Goal: Task Accomplishment & Management: Manage account settings

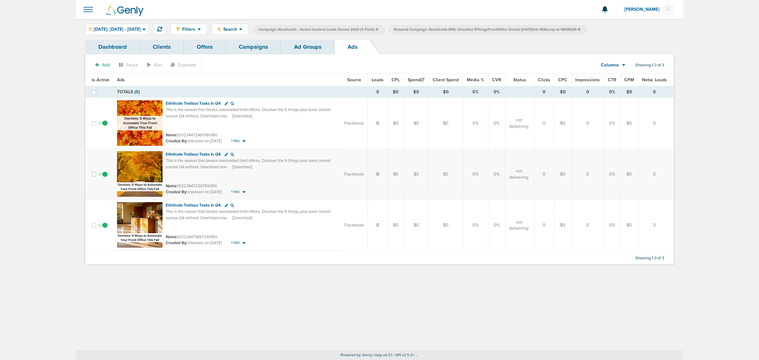
click at [378, 28] on icon at bounding box center [377, 30] width 3 height 4
click at [445, 29] on icon at bounding box center [443, 29] width 3 height 3
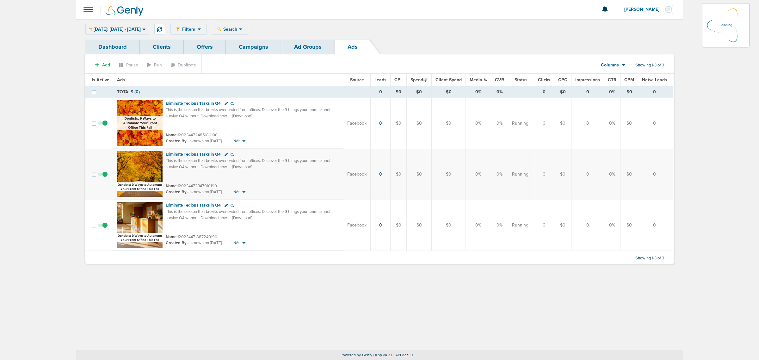
click at [251, 47] on link "Campaigns" at bounding box center [253, 47] width 55 height 15
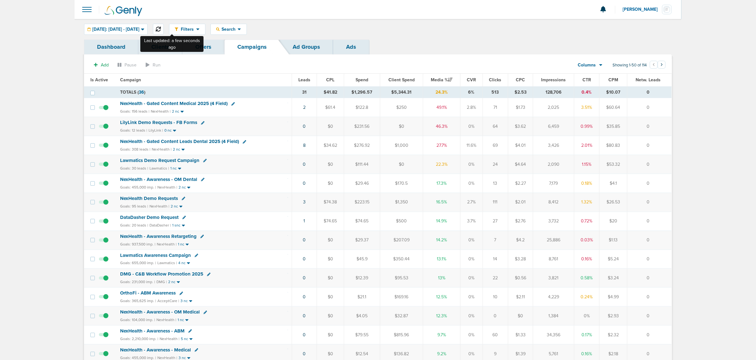
click at [161, 30] on icon at bounding box center [158, 29] width 5 height 5
click at [192, 103] on span "NexHealth - Gated Content Medical 2025 (4 Field)" at bounding box center [173, 104] width 107 height 6
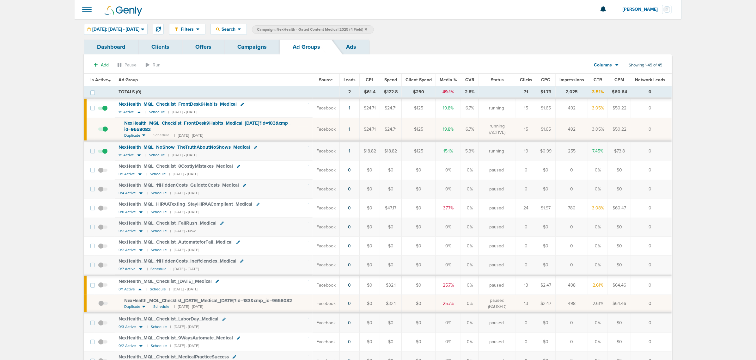
click at [256, 43] on link "Campaigns" at bounding box center [251, 47] width 55 height 15
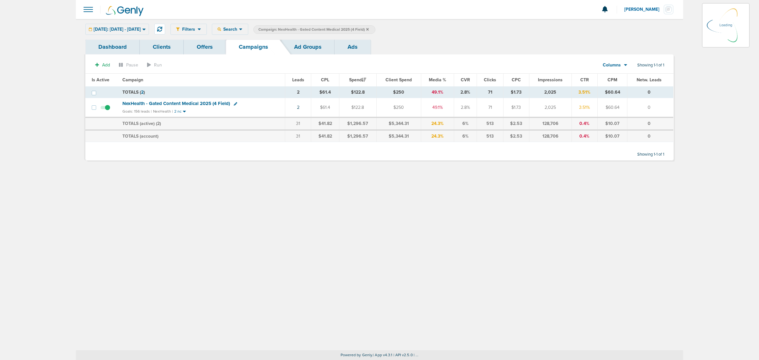
click at [369, 29] on icon at bounding box center [367, 30] width 3 height 4
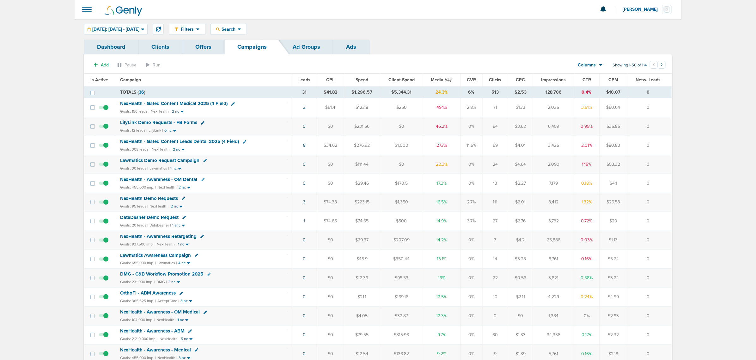
click at [198, 142] on span "NexHealth - Gated Content Leads Dental 2025 (4 Field)" at bounding box center [179, 141] width 119 height 6
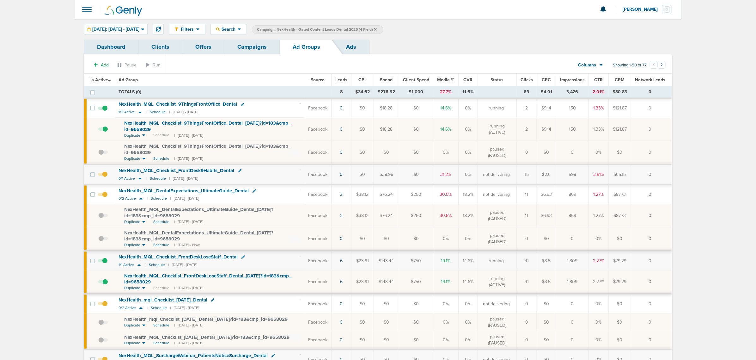
click at [105, 198] on span at bounding box center [102, 198] width 9 height 0
click at [103, 196] on input "checkbox" at bounding box center [103, 196] width 0 height 0
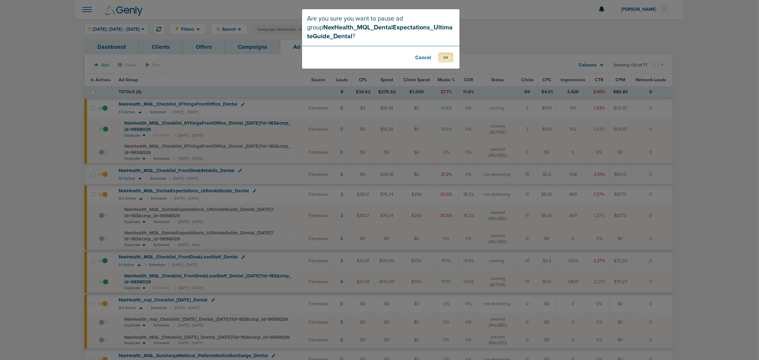
click at [442, 58] on button "OK" at bounding box center [445, 57] width 15 height 10
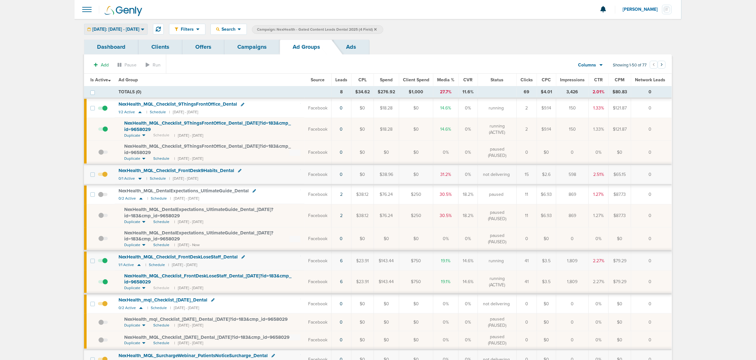
click at [139, 27] on span "[DATE]: [DATE] - [DATE]" at bounding box center [115, 29] width 47 height 4
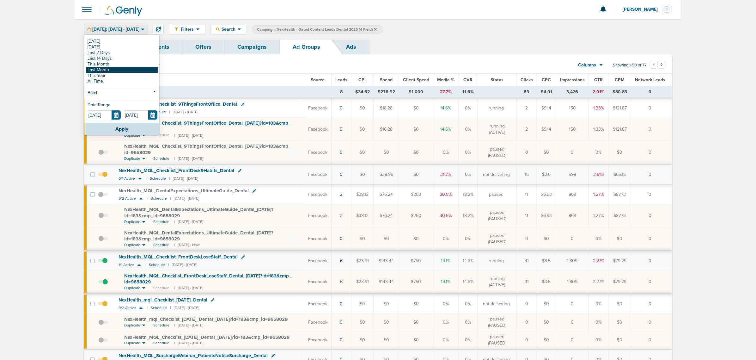
click at [130, 70] on link "Last Month" at bounding box center [122, 70] width 72 height 6
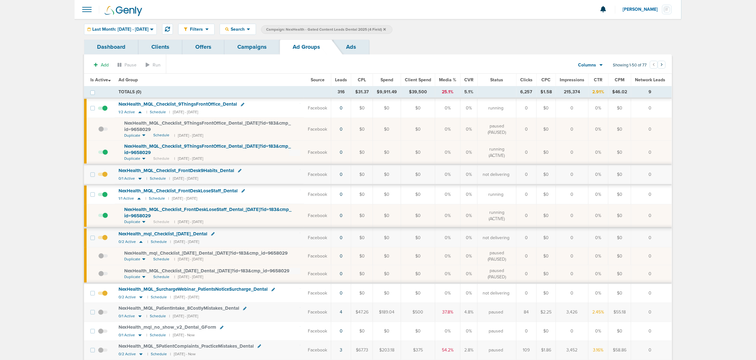
click at [344, 79] on span "Leads" at bounding box center [341, 79] width 12 height 5
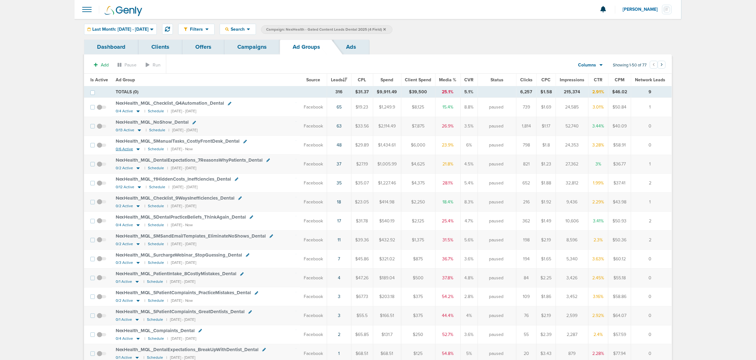
click at [138, 151] on icon at bounding box center [138, 148] width 6 height 5
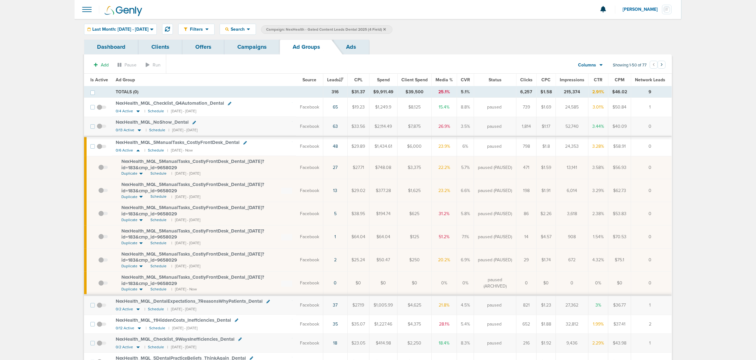
click at [101, 170] on span at bounding box center [102, 170] width 9 height 0
click at [98, 169] on input "checkbox" at bounding box center [98, 169] width 0 height 0
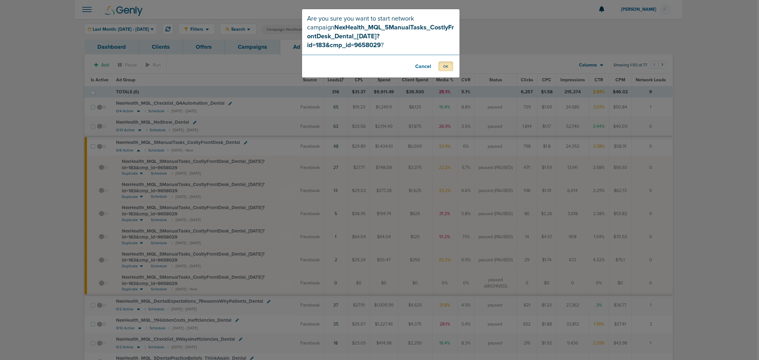
click at [449, 61] on button "OK" at bounding box center [445, 66] width 15 height 10
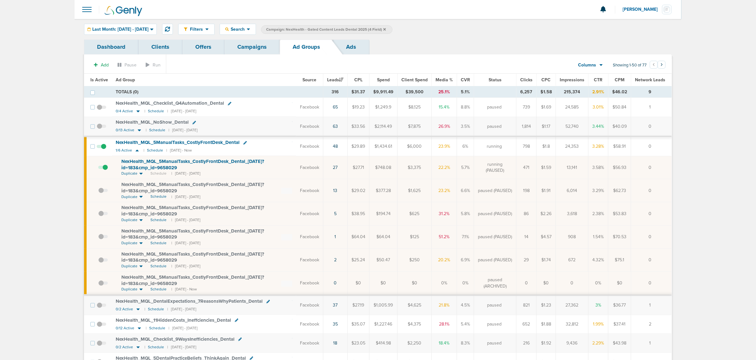
click at [250, 46] on link "Campaigns" at bounding box center [251, 47] width 55 height 15
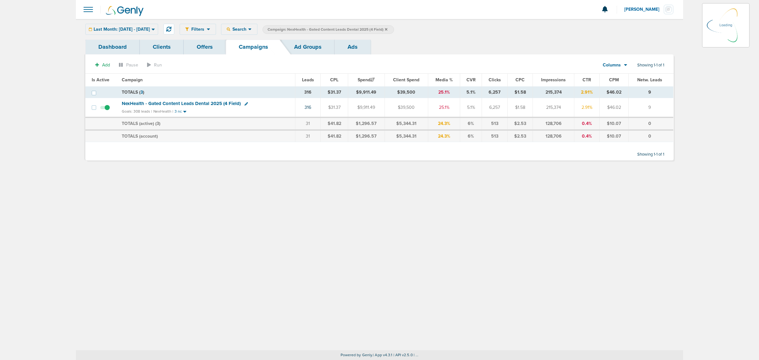
click at [387, 28] on icon at bounding box center [386, 29] width 3 height 3
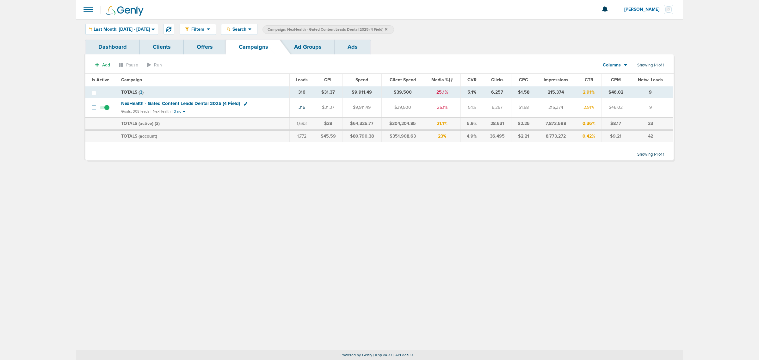
click at [387, 28] on icon at bounding box center [386, 30] width 3 height 4
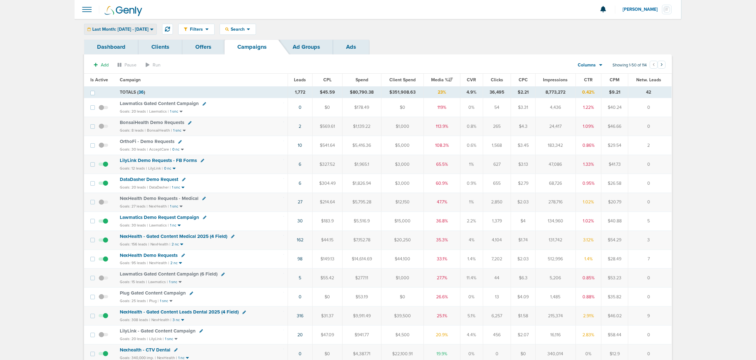
click at [122, 26] on div "Last Month: [DATE] - [DATE]" at bounding box center [120, 29] width 72 height 10
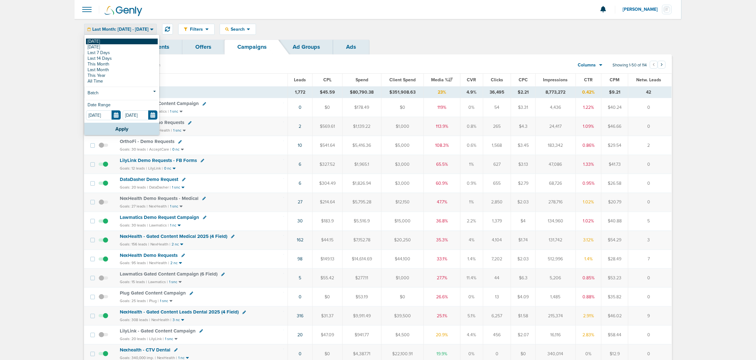
click at [93, 40] on link "[DATE]" at bounding box center [122, 42] width 72 height 6
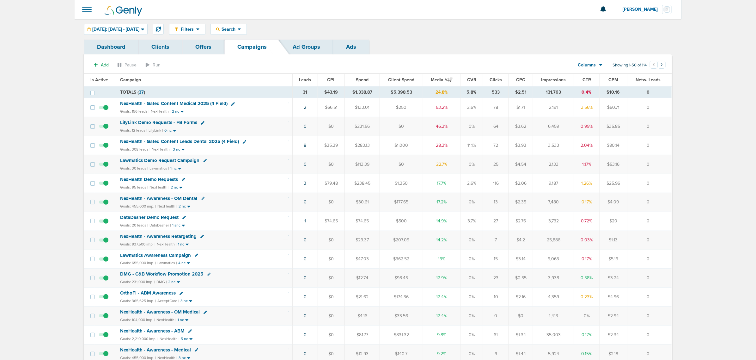
click at [188, 101] on span "NexHealth - Gated Content Medical 2025 (4 Field)" at bounding box center [173, 104] width 107 height 6
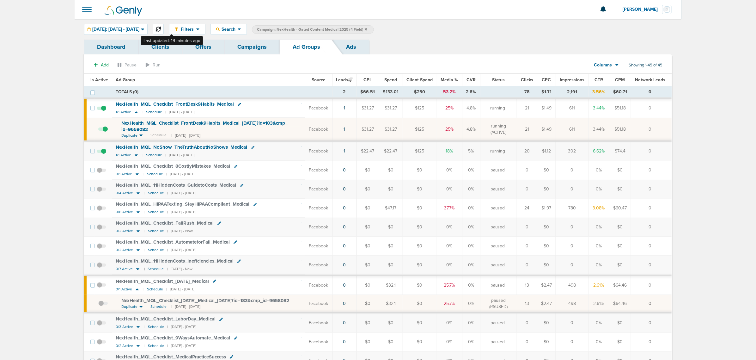
click at [161, 28] on icon at bounding box center [158, 29] width 5 height 5
click at [255, 47] on link "Campaigns" at bounding box center [251, 47] width 55 height 15
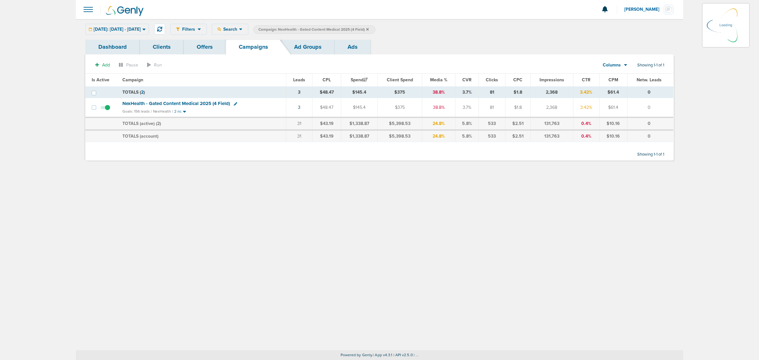
click at [369, 29] on icon at bounding box center [367, 29] width 3 height 3
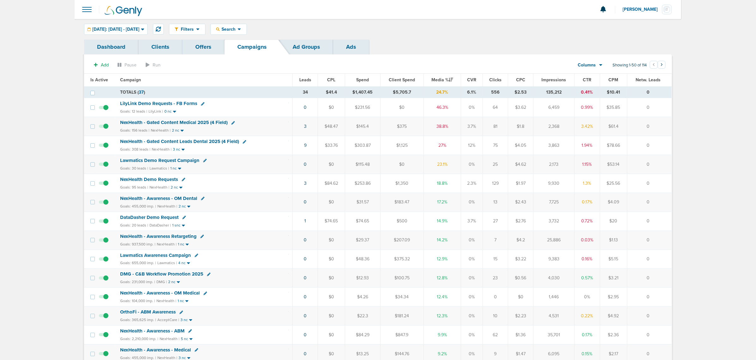
click at [219, 142] on span "NexHealth - Gated Content Leads Dental 2025 (4 Field)" at bounding box center [179, 141] width 119 height 6
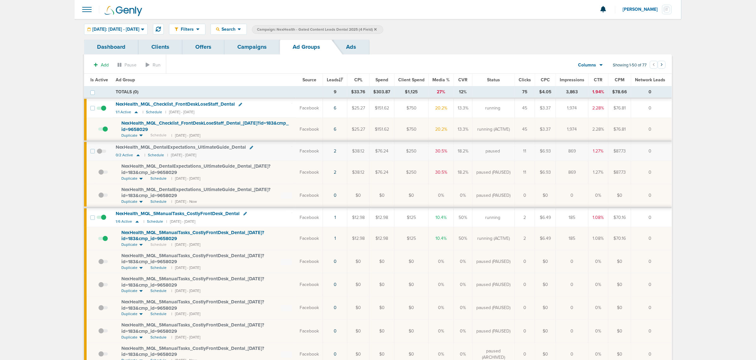
click at [98, 78] on span "Is Active" at bounding box center [99, 79] width 18 height 5
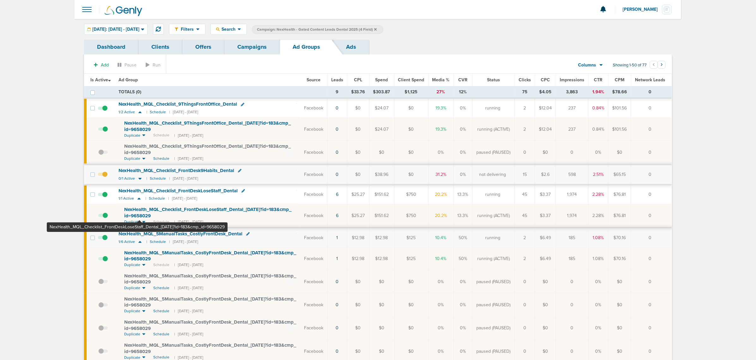
click at [139, 209] on span "NexHealth_ MQL_ Checklist_ FrontDeskLoseStaff_ Dental_ [DATE]?id=183&cmp_ id=96…" at bounding box center [207, 212] width 167 height 12
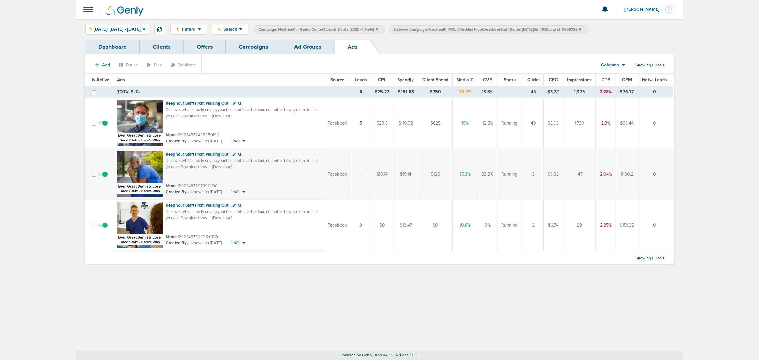
click at [107, 224] on td at bounding box center [104, 224] width 17 height 51
click at [107, 228] on span at bounding box center [102, 228] width 9 height 0
click at [103, 226] on input "checkbox" at bounding box center [103, 226] width 0 height 0
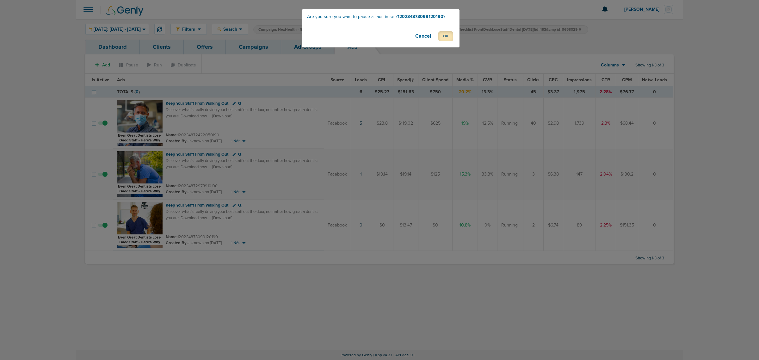
click at [446, 35] on button "OK" at bounding box center [445, 36] width 15 height 10
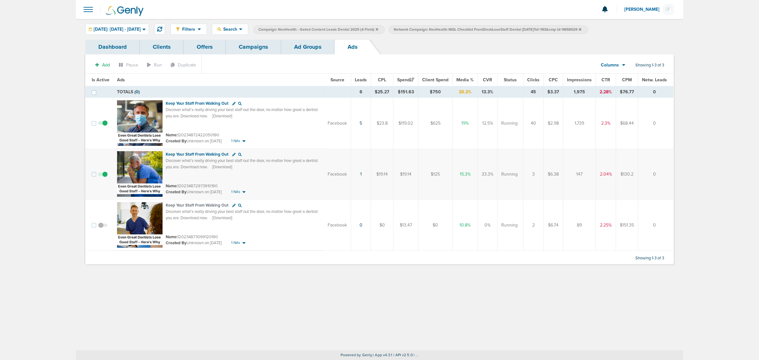
click at [263, 49] on link "Campaigns" at bounding box center [253, 47] width 55 height 15
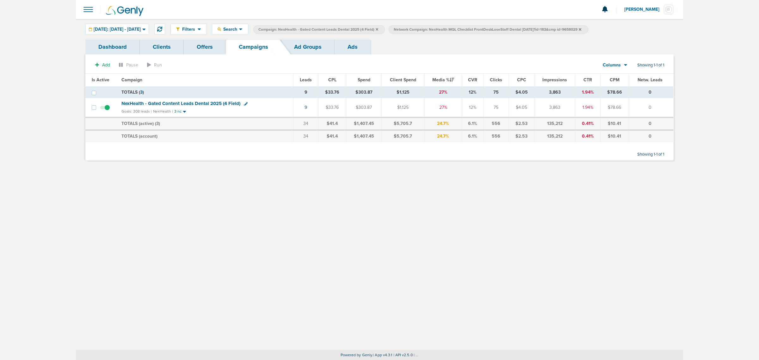
click at [378, 29] on icon at bounding box center [377, 29] width 3 height 3
click at [446, 28] on icon at bounding box center [444, 30] width 3 height 4
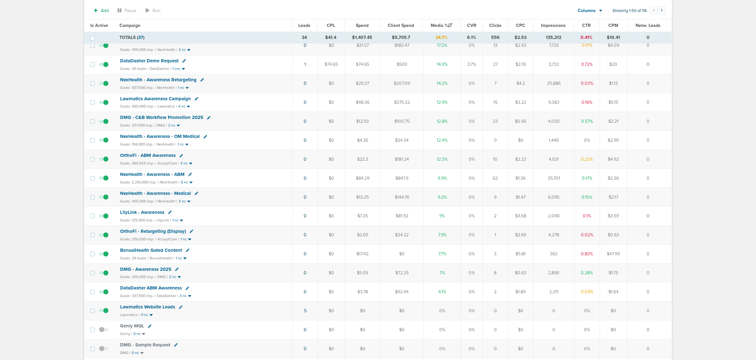
scroll to position [40, 0]
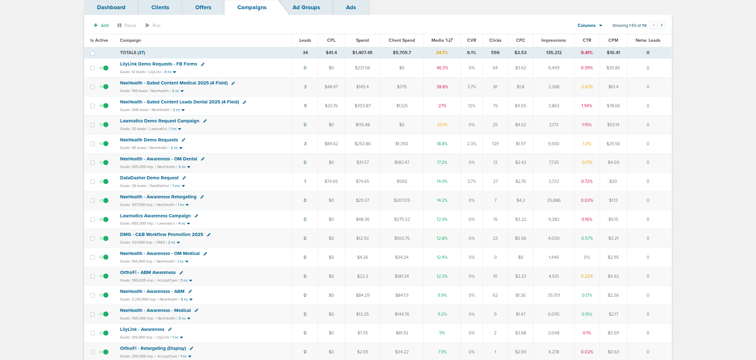
click at [201, 65] on icon at bounding box center [202, 64] width 3 height 3
select select
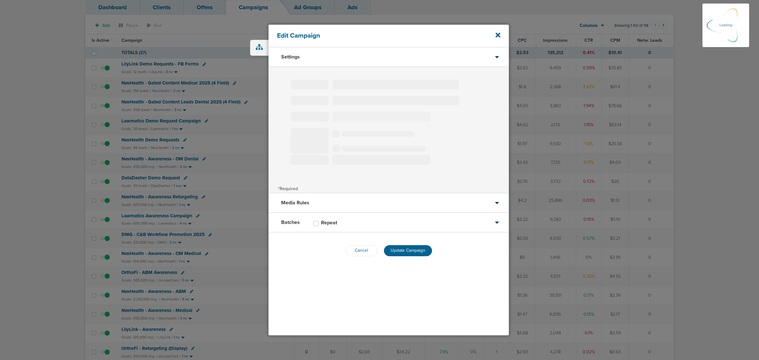
select select "1"
select select "2"
select select "3"
select select "4"
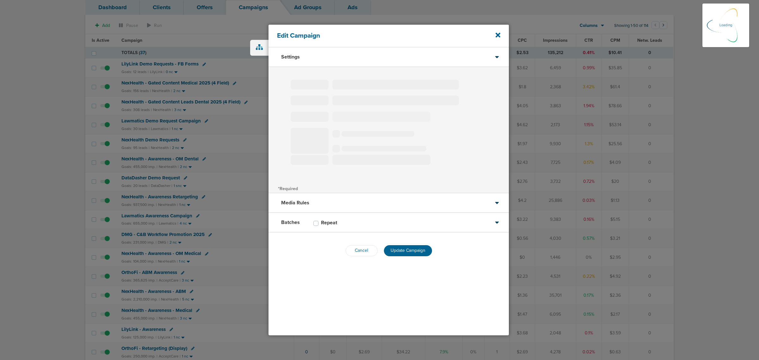
select select "4"
select select "6"
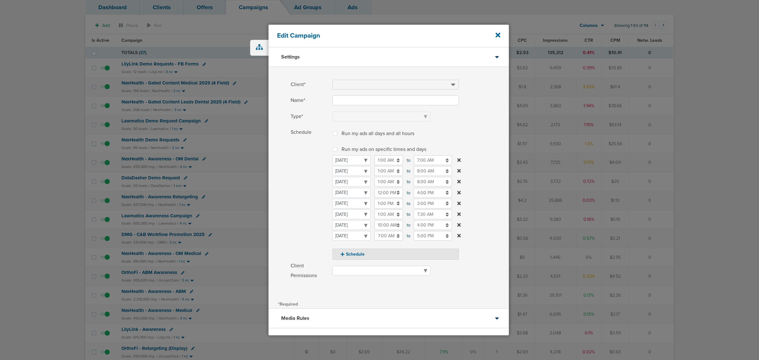
type input "LilyLink Demo Requests - FB Forms"
select select "Leads"
radio input "true"
select select "readOnly"
click at [497, 35] on icon at bounding box center [497, 35] width 5 height 5
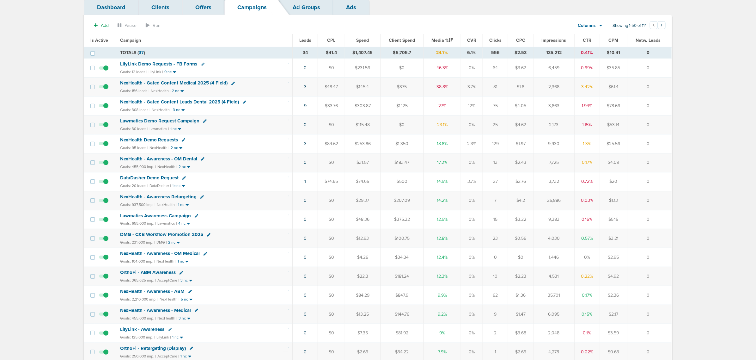
click at [145, 65] on span "LilyLink Demo Requests - FB Forms" at bounding box center [158, 64] width 77 height 6
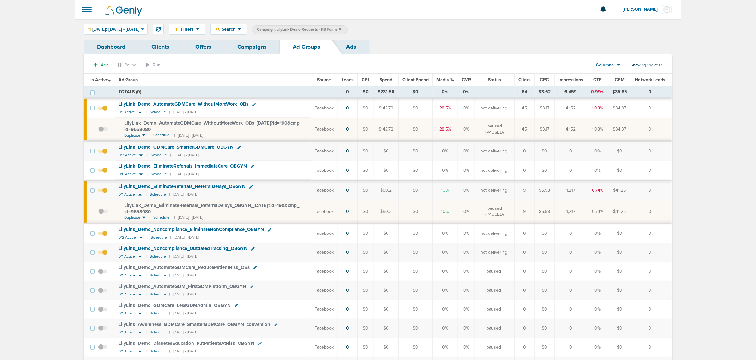
click at [260, 46] on link "Campaigns" at bounding box center [251, 47] width 55 height 15
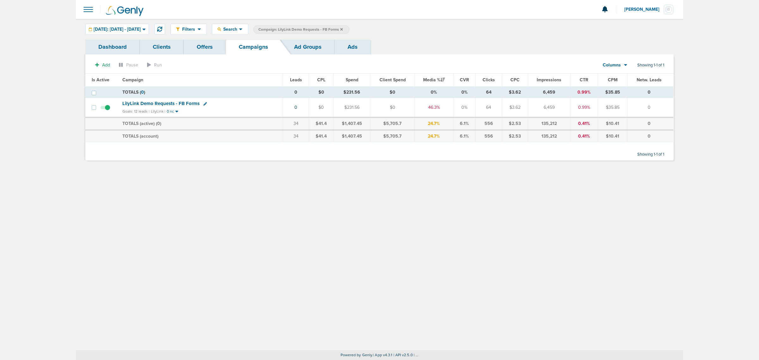
click at [343, 30] on icon at bounding box center [341, 29] width 3 height 3
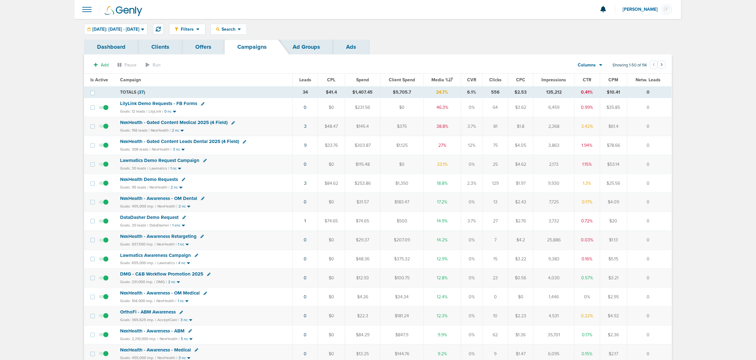
click at [189, 142] on span "NexHealth - Gated Content Leads Dental 2025 (4 Field)" at bounding box center [179, 141] width 119 height 6
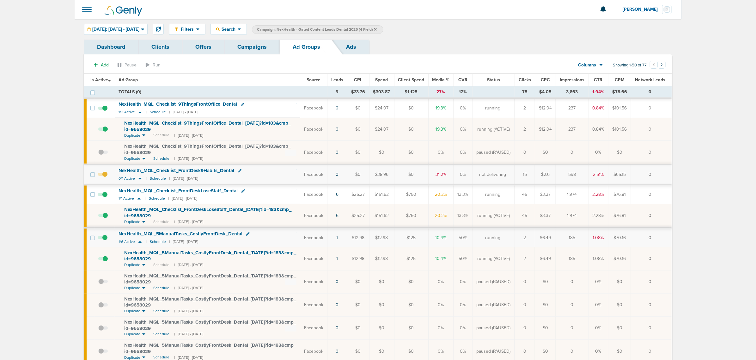
click at [228, 209] on span "NexHealth_ MQL_ Checklist_ FrontDeskLoseStaff_ Dental_ [DATE]?id=183&cmp_ id=96…" at bounding box center [207, 212] width 167 height 12
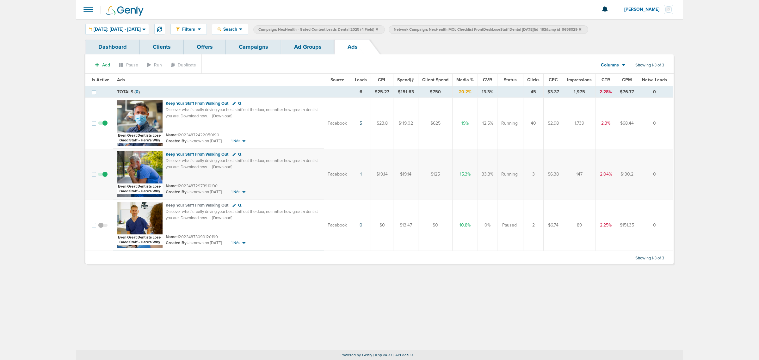
click at [243, 51] on link "Campaigns" at bounding box center [253, 47] width 55 height 15
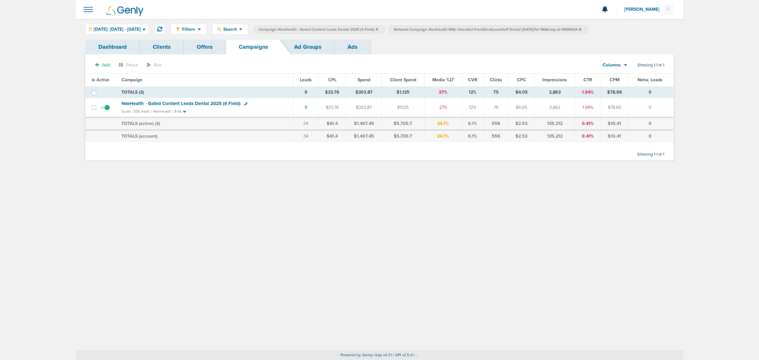
click at [378, 28] on icon at bounding box center [377, 30] width 3 height 4
click at [446, 29] on icon at bounding box center [444, 29] width 3 height 3
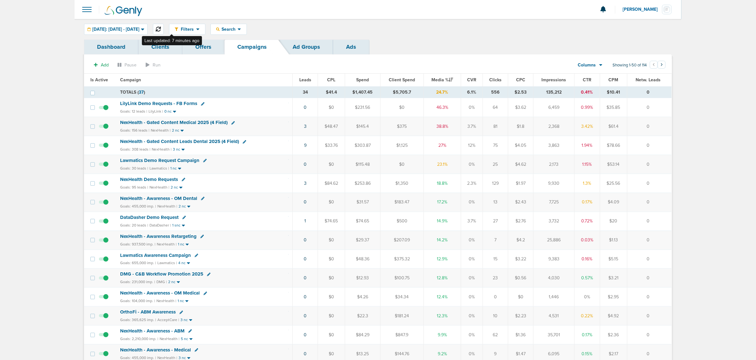
click at [161, 29] on icon at bounding box center [158, 29] width 5 height 5
click at [303, 144] on link "10" at bounding box center [304, 145] width 4 height 5
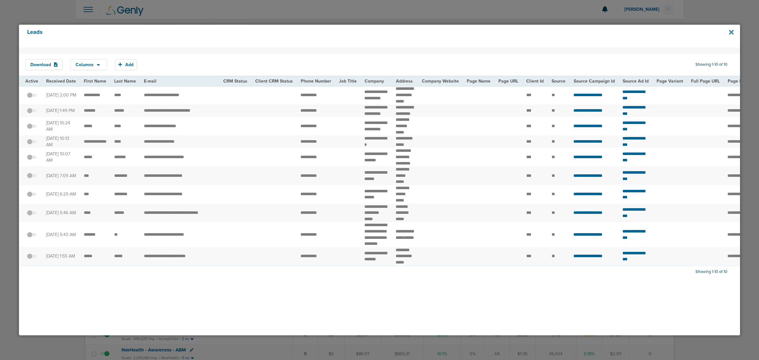
click at [732, 34] on icon at bounding box center [731, 32] width 5 height 5
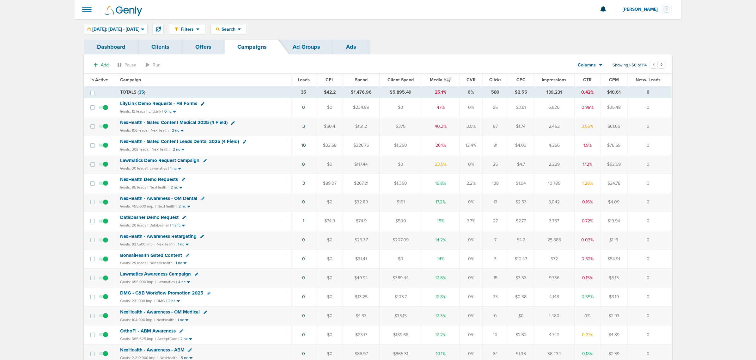
drag, startPoint x: 285, startPoint y: 108, endPoint x: 665, endPoint y: 106, distance: 379.4
click at [665, 106] on tr "LilyLink Demo Requests - FB Forms Goals: 12 leads | LilyLink | 0 nc 0 $0 $234.8…" at bounding box center [378, 107] width 588 height 19
click at [665, 106] on td "0" at bounding box center [650, 107] width 44 height 19
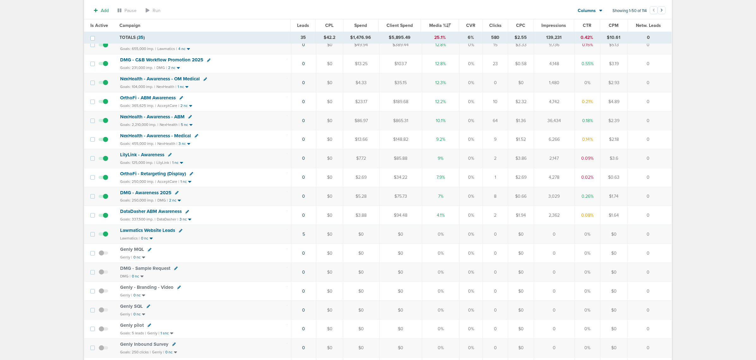
scroll to position [237, 0]
drag, startPoint x: 225, startPoint y: 237, endPoint x: 652, endPoint y: 234, distance: 426.8
click at [652, 234] on tr "Lawmatics Website Leads Lawmatics | 0 nc 5 $0 $0 $0 0% 0% 0 $0 0 0% $0 0" at bounding box center [378, 231] width 588 height 19
click at [652, 234] on td "0" at bounding box center [650, 231] width 44 height 19
drag, startPoint x: 657, startPoint y: 237, endPoint x: 90, endPoint y: 112, distance: 580.2
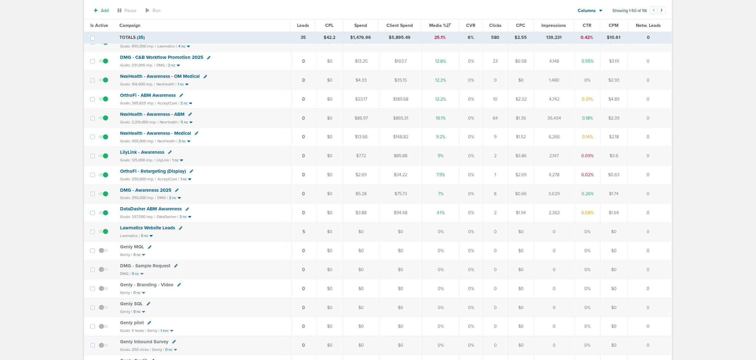
click at [90, 112] on tbody "TOTALS ( 35 ) 35 $42.2 $1,476.96 $5,895.49 25.1% 6% 580 $2.55 139,231 0.42% $10…" at bounding box center [378, 342] width 588 height 983
click at [64, 176] on main "Notifications You have no unread notifications [PERSON_NAME] Profile Sign Out C…" at bounding box center [378, 317] width 756 height 1108
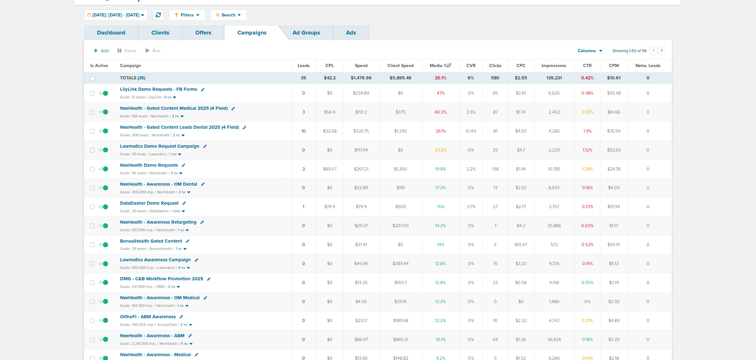
scroll to position [0, 0]
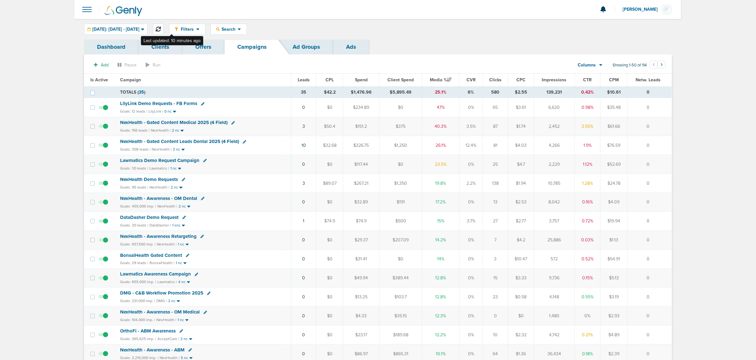
click at [161, 29] on icon at bounding box center [158, 29] width 5 height 5
click at [220, 141] on span "NexHealth - Gated Content Leads Dental 2025 (4 Field)" at bounding box center [179, 141] width 119 height 6
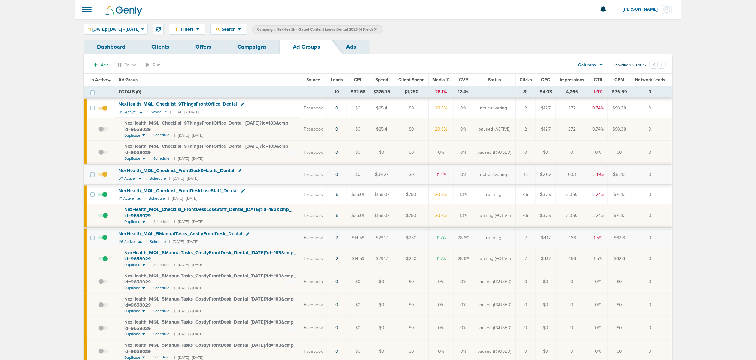
click at [142, 112] on icon at bounding box center [141, 111] width 6 height 5
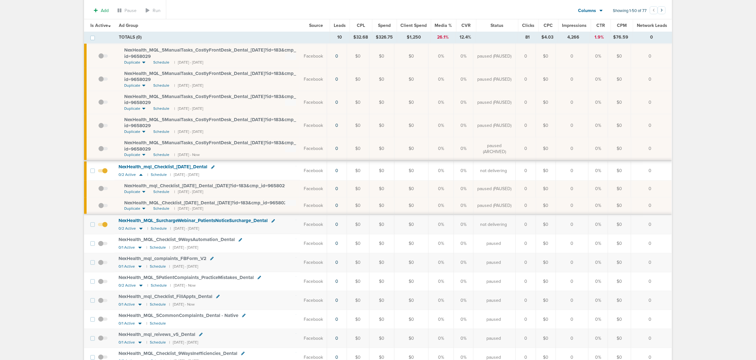
scroll to position [277, 0]
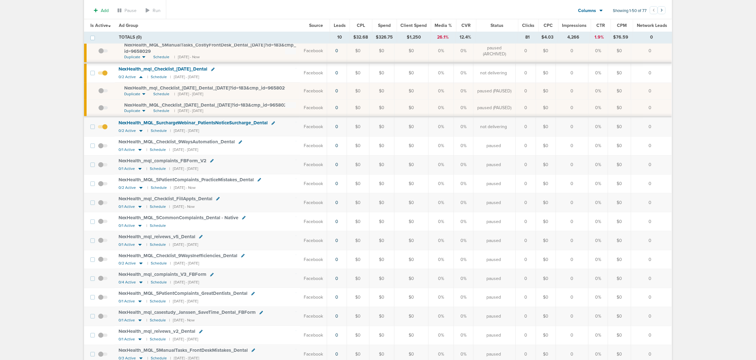
click at [105, 130] on span at bounding box center [102, 130] width 9 height 0
click at [103, 128] on input "checkbox" at bounding box center [103, 128] width 0 height 0
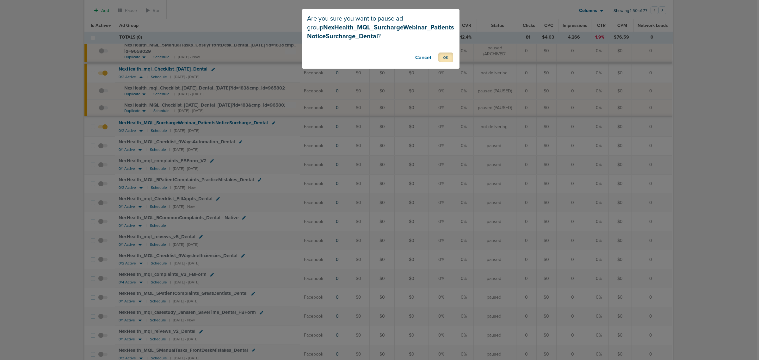
click at [443, 54] on button "OK" at bounding box center [445, 57] width 15 height 10
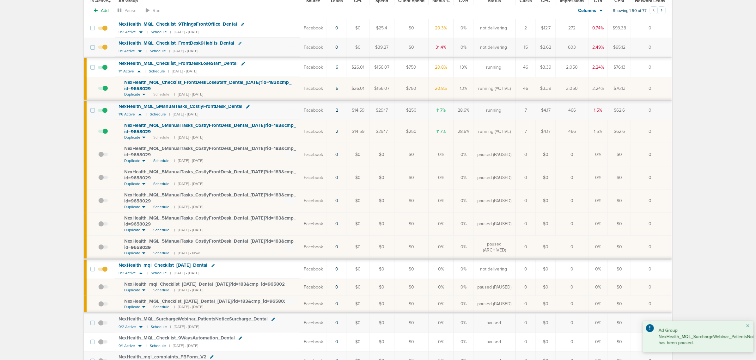
scroll to position [0, 0]
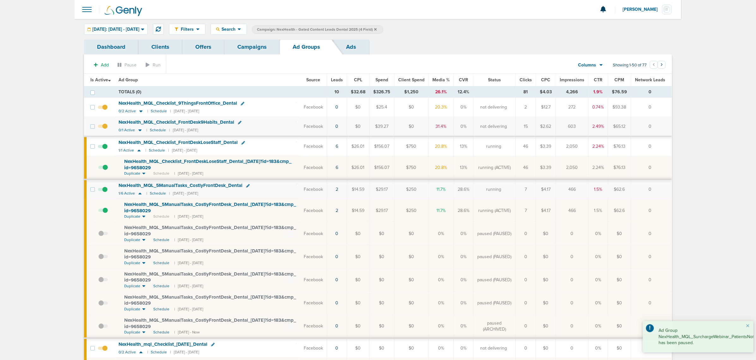
click at [254, 46] on link "Campaigns" at bounding box center [251, 47] width 55 height 15
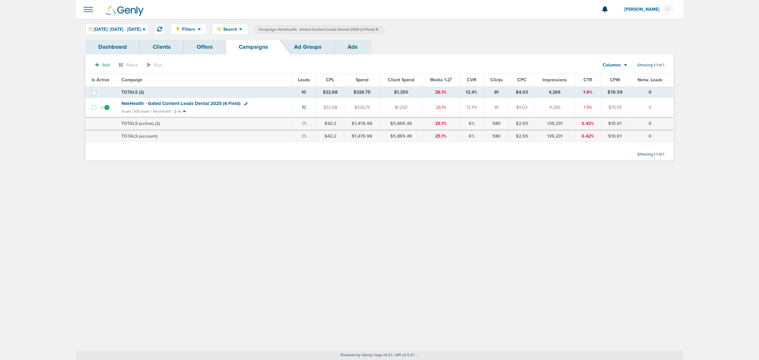
click at [187, 104] on span "NexHealth - Gated Content Leads Dental 2025 (4 Field)" at bounding box center [180, 104] width 119 height 6
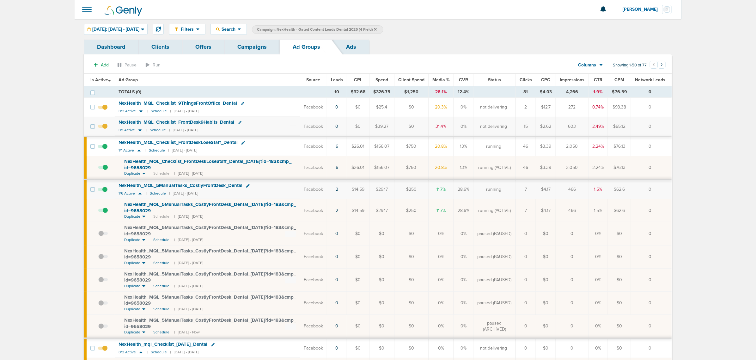
click at [197, 206] on span "NexHealth_ MQL_ 5ManualTasks_ CostlyFrontDesk_ Dental_ [DATE]?id=183&cmp_ id=96…" at bounding box center [210, 207] width 172 height 12
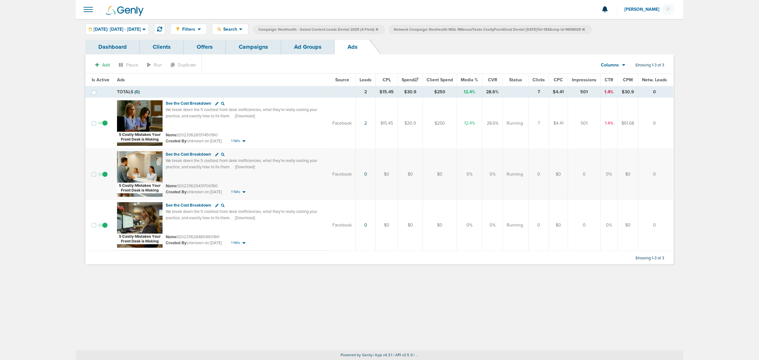
click at [105, 177] on span at bounding box center [102, 177] width 9 height 0
click at [103, 175] on input "checkbox" at bounding box center [103, 175] width 0 height 0
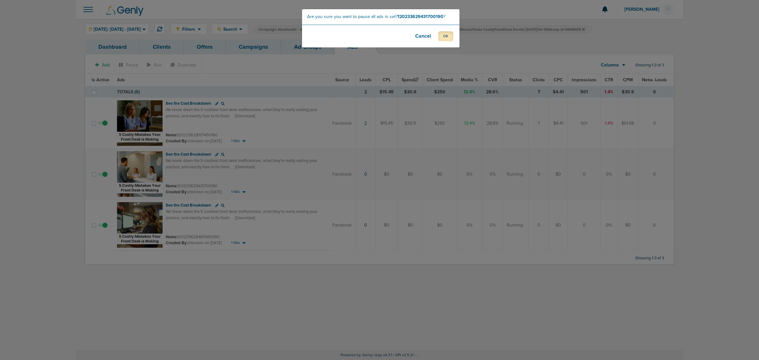
click at [443, 33] on button "OK" at bounding box center [445, 36] width 15 height 10
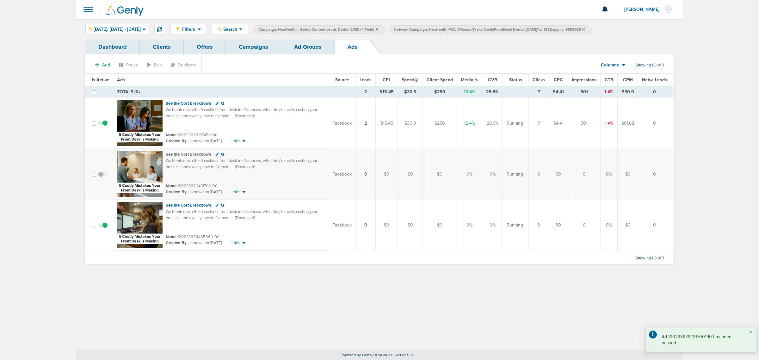
click at [103, 228] on span at bounding box center [102, 228] width 9 height 0
click at [103, 226] on input "checkbox" at bounding box center [103, 226] width 0 height 0
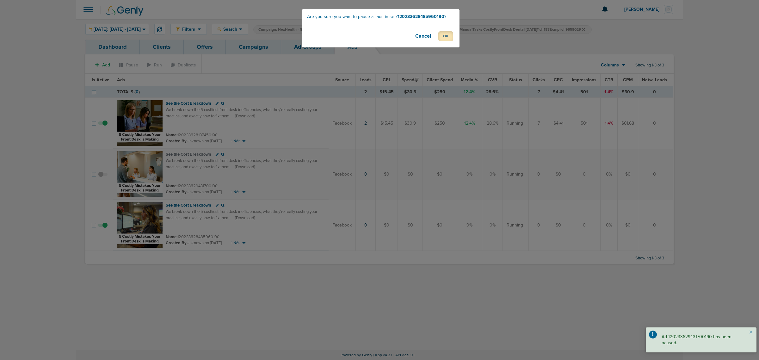
click at [444, 40] on button "OK" at bounding box center [445, 36] width 15 height 10
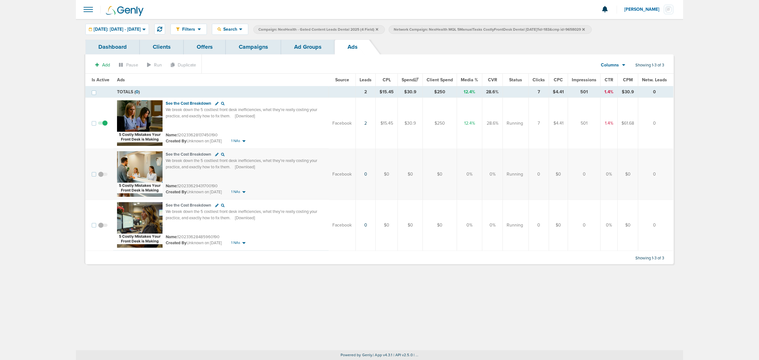
click at [315, 46] on link "Ad Groups" at bounding box center [307, 47] width 53 height 15
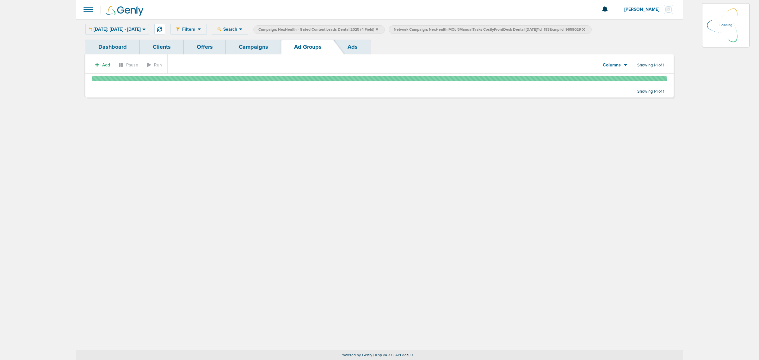
click at [248, 44] on link "Campaigns" at bounding box center [253, 47] width 55 height 15
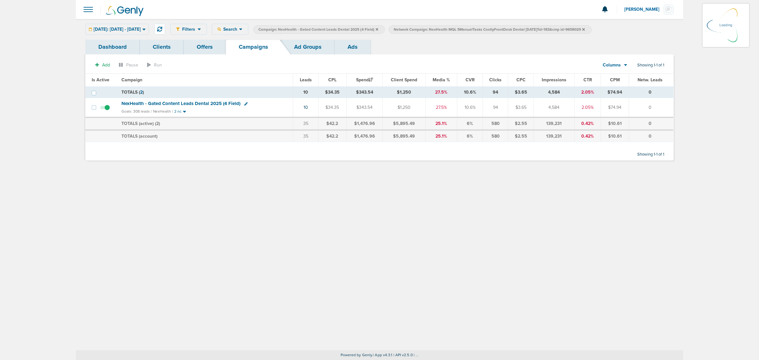
click at [378, 29] on icon at bounding box center [377, 29] width 3 height 3
click at [585, 29] on icon at bounding box center [583, 29] width 3 height 3
click at [378, 28] on icon at bounding box center [377, 30] width 3 height 4
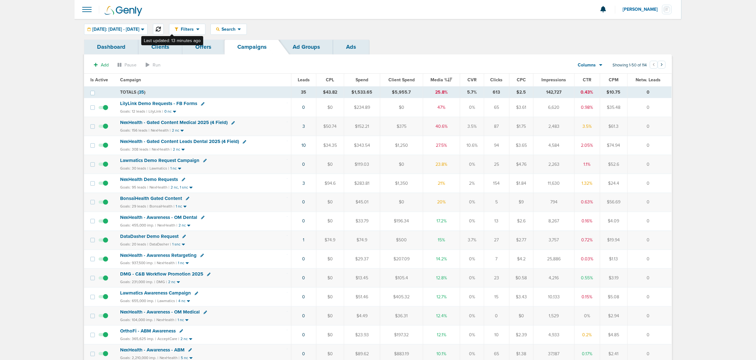
click at [164, 27] on button at bounding box center [158, 29] width 11 height 11
click at [177, 143] on span "NexHealth - Gated Content Leads Dental 2025 (4 Field)" at bounding box center [179, 141] width 119 height 6
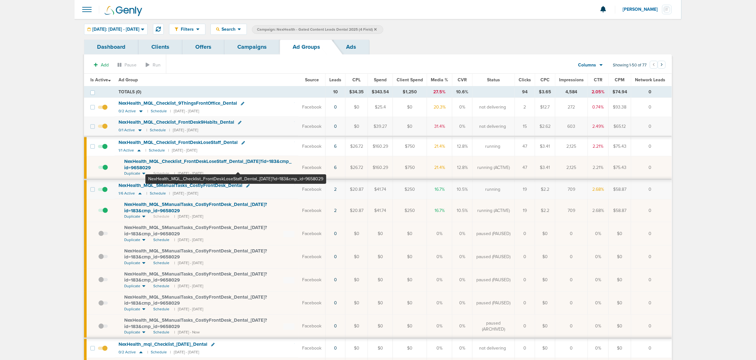
click at [238, 164] on span "NexHealth_ MQL_ Checklist_ FrontDeskLoseStaff_ Dental_ [DATE]?id=183&cmp_ id=96…" at bounding box center [207, 164] width 167 height 12
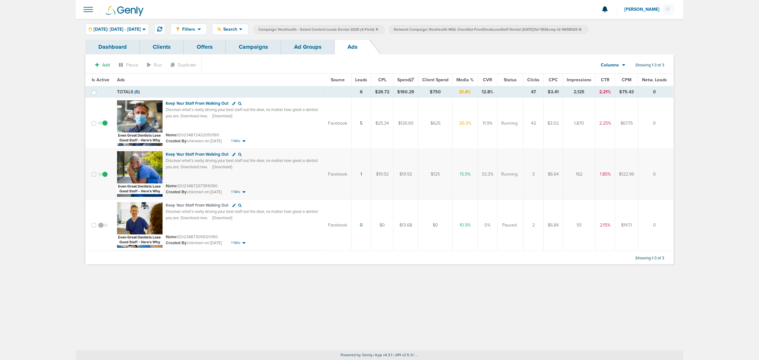
click at [263, 45] on link "Campaigns" at bounding box center [253, 47] width 55 height 15
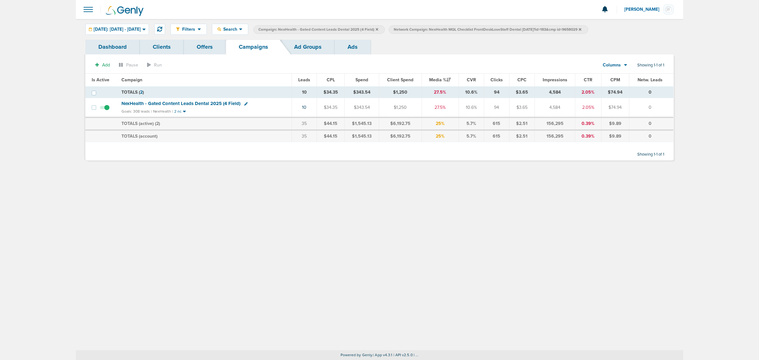
click at [581, 29] on icon at bounding box center [580, 29] width 3 height 3
click at [385, 28] on label "Campaign: NexHealth - Gated Content Leads Dental 2025 (4 Field)" at bounding box center [319, 29] width 132 height 9
click at [378, 29] on icon at bounding box center [377, 30] width 3 height 4
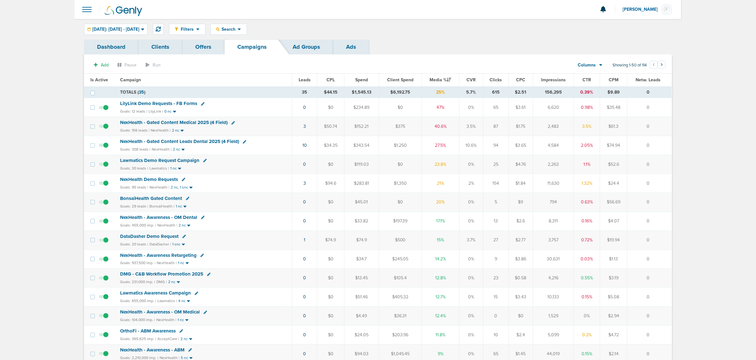
click at [194, 120] on span "NexHealth - Gated Content Medical 2025 (4 Field)" at bounding box center [173, 122] width 107 height 6
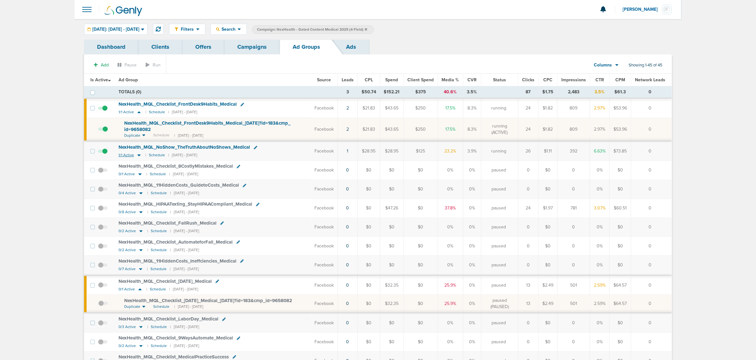
click at [140, 156] on icon at bounding box center [139, 154] width 6 height 5
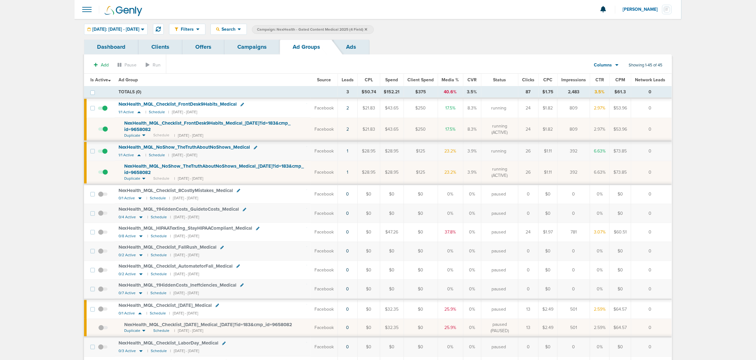
click at [147, 168] on span "NexHealth_ MQL_ NoShow_ TheTruthAboutNoShows_ Medical_ [DATE]?id=183&cmp_ id=96…" at bounding box center [214, 169] width 180 height 12
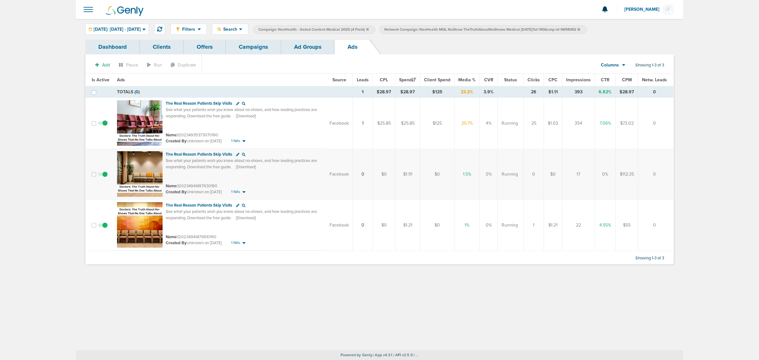
click at [103, 177] on span at bounding box center [102, 177] width 9 height 0
click at [103, 175] on input "checkbox" at bounding box center [103, 175] width 0 height 0
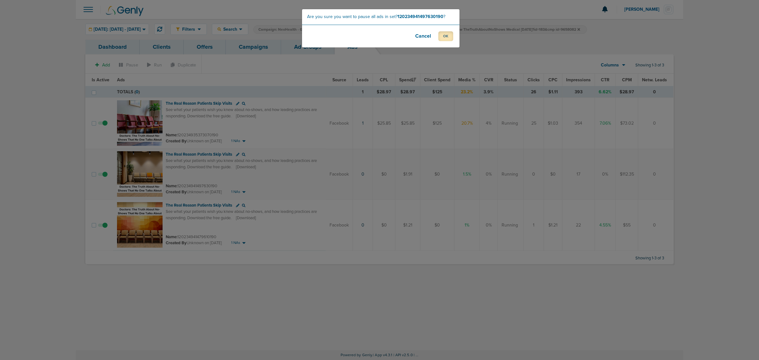
click at [441, 36] on button "OK" at bounding box center [445, 36] width 15 height 10
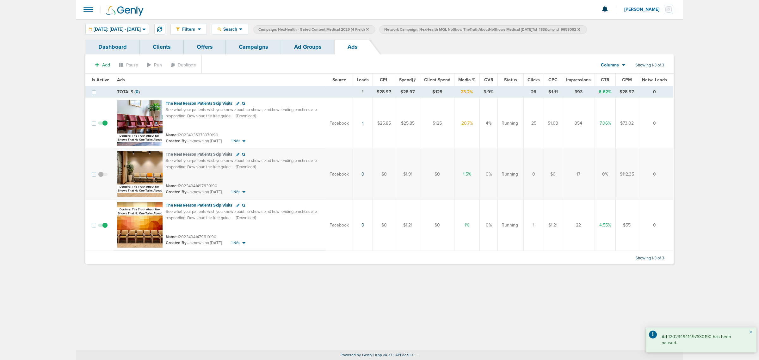
click at [309, 48] on link "Ad Groups" at bounding box center [307, 47] width 53 height 15
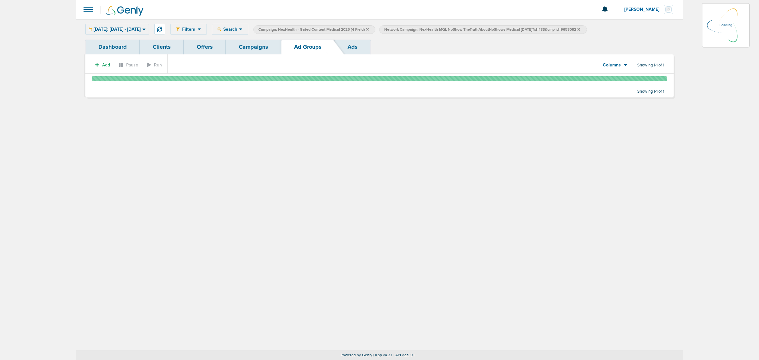
click at [242, 43] on link "Campaigns" at bounding box center [253, 47] width 55 height 15
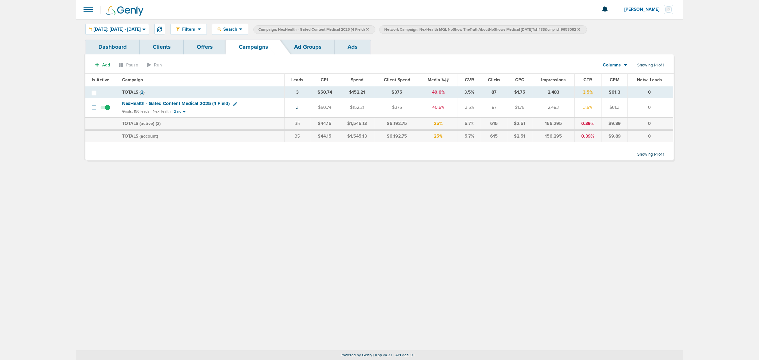
click at [580, 28] on icon at bounding box center [578, 30] width 3 height 4
click at [369, 28] on icon at bounding box center [367, 30] width 3 height 4
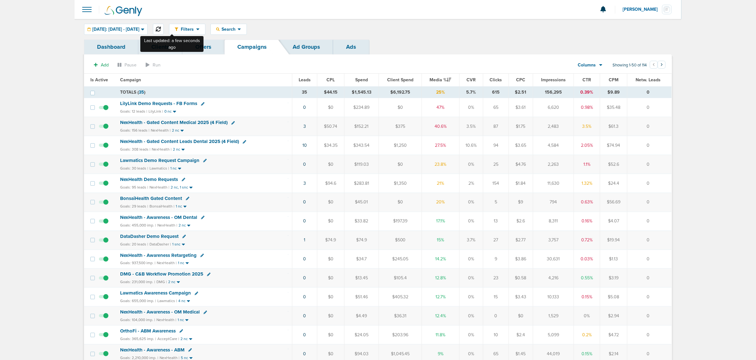
click at [161, 27] on icon at bounding box center [158, 29] width 5 height 5
click at [168, 162] on span "Lawmatics Demo Request Campaign" at bounding box center [159, 160] width 79 height 6
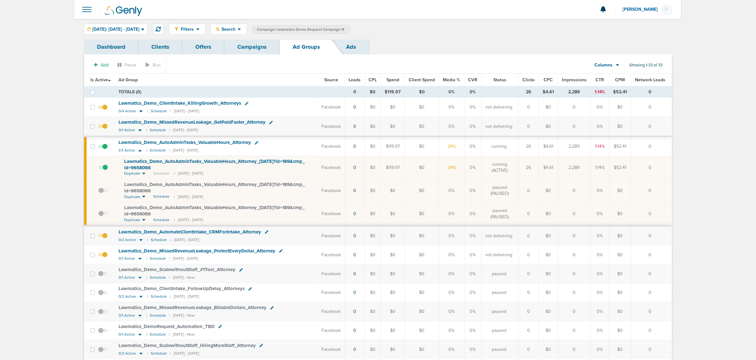
click at [205, 47] on link "Offers" at bounding box center [203, 47] width 42 height 15
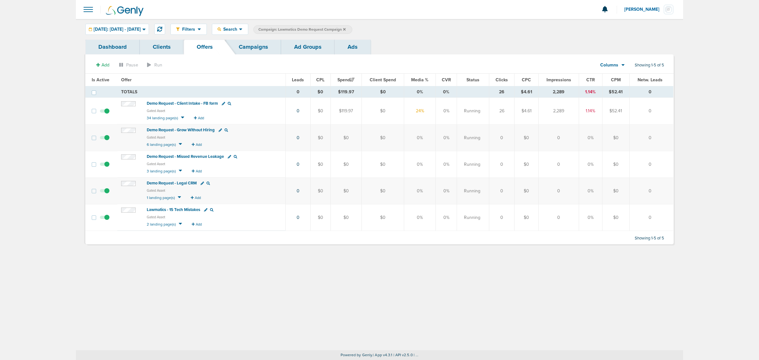
click at [182, 132] on span "Demo Request - Grow Without Hiring" at bounding box center [181, 129] width 68 height 5
